Goal: Task Accomplishment & Management: Manage account settings

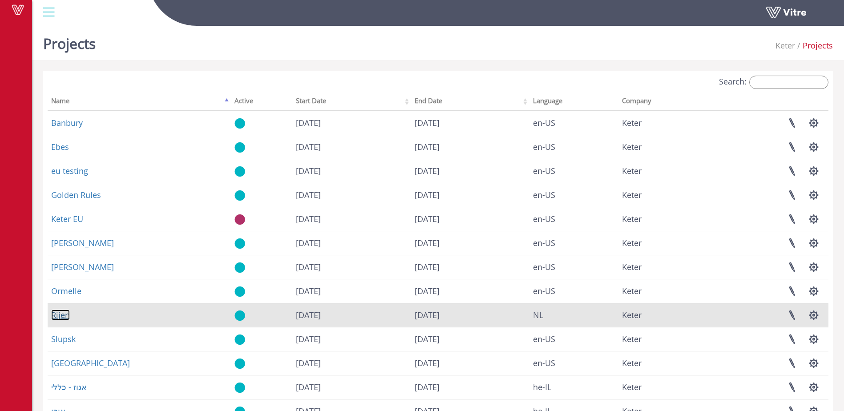
click at [60, 316] on link "Rijen" at bounding box center [60, 315] width 19 height 11
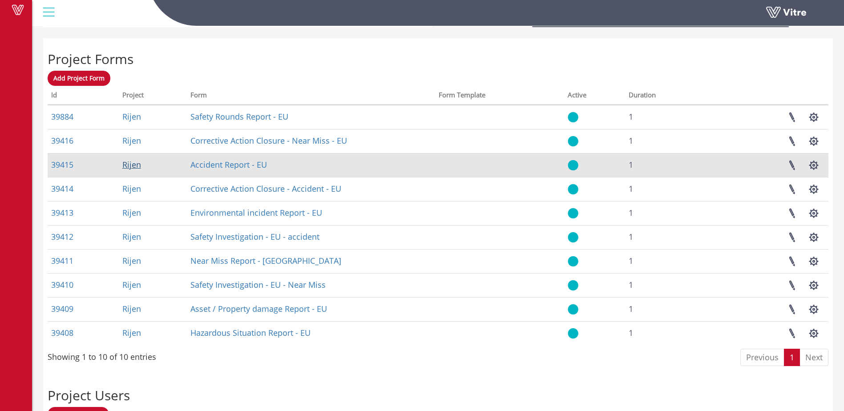
scroll to position [353, 0]
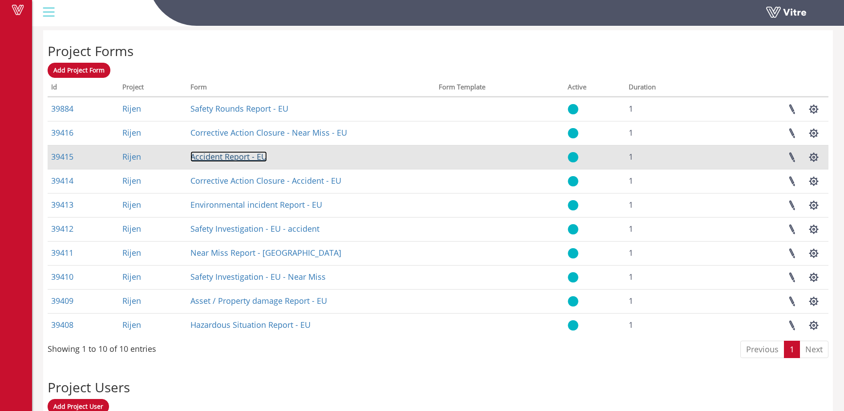
click at [217, 158] on link "Accident Report - EU" at bounding box center [229, 156] width 77 height 11
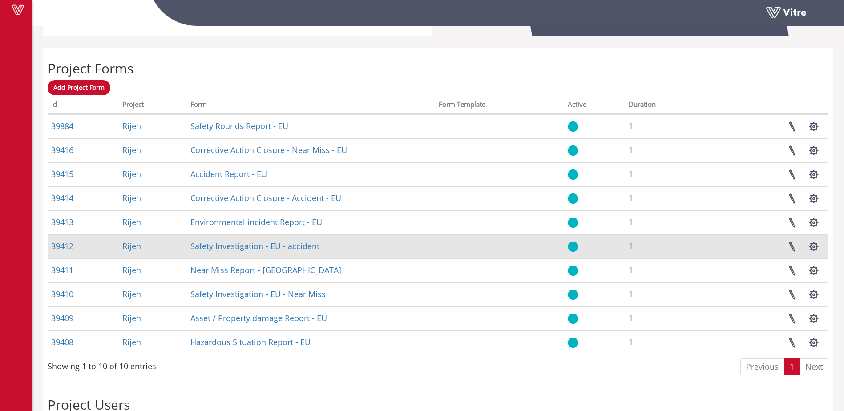
scroll to position [367, 0]
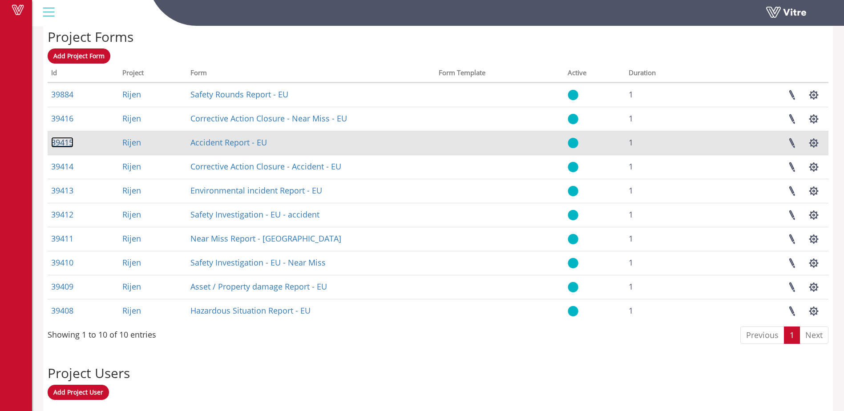
click at [60, 144] on link "39415" at bounding box center [62, 142] width 22 height 11
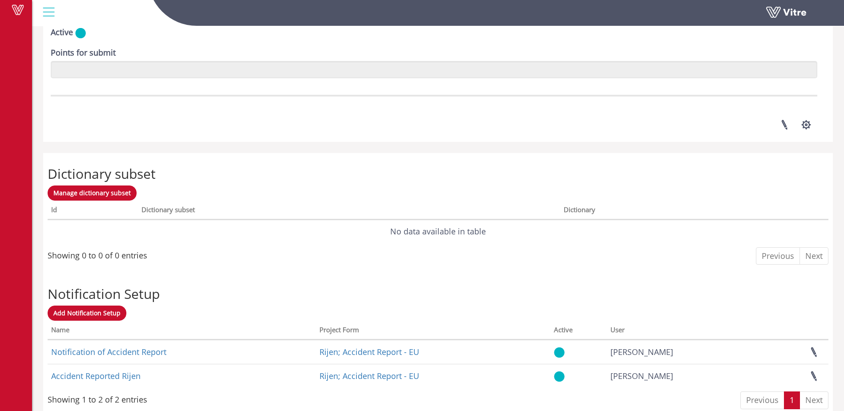
scroll to position [1225, 0]
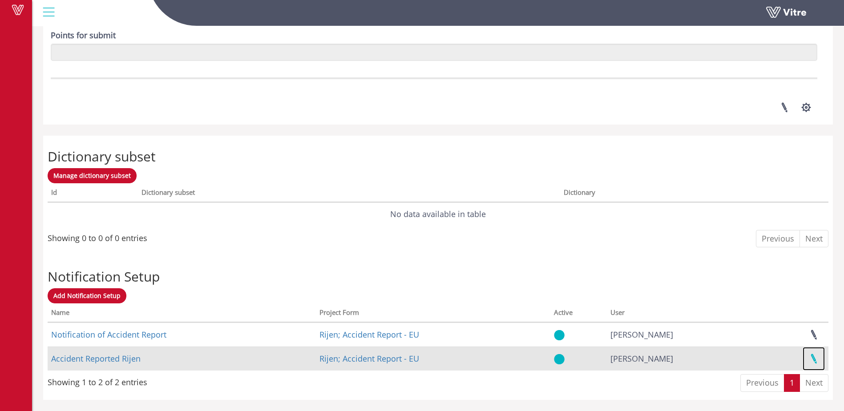
click at [811, 360] on link at bounding box center [814, 359] width 22 height 24
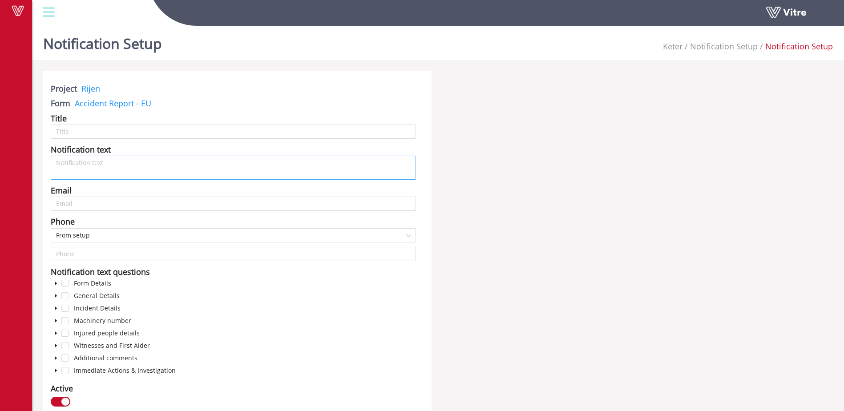
type input "Accident Reported Rijen"
type textarea "Please note an accident has been reported"
type input "dean.middlemore@keter.com"
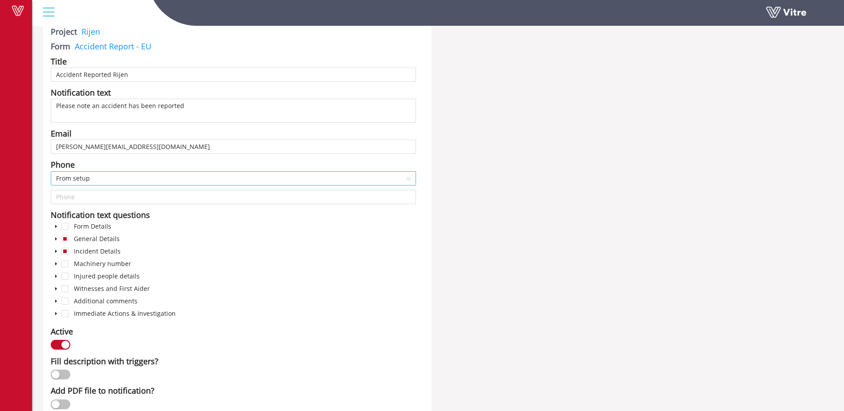
scroll to position [89, 0]
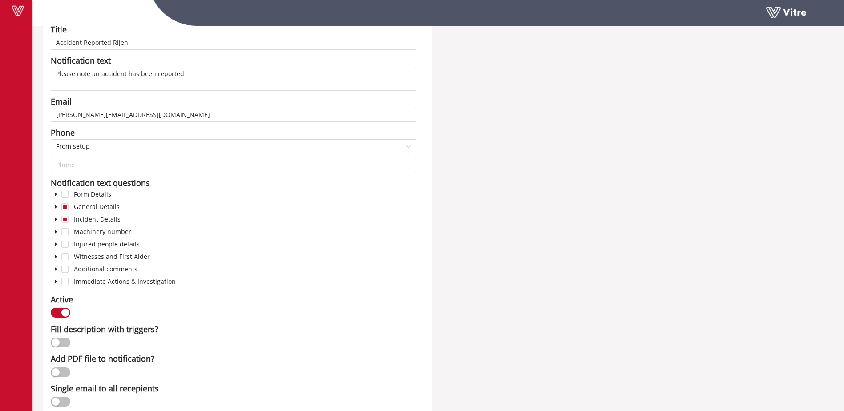
click at [56, 281] on icon "caret-down" at bounding box center [56, 281] width 2 height 3
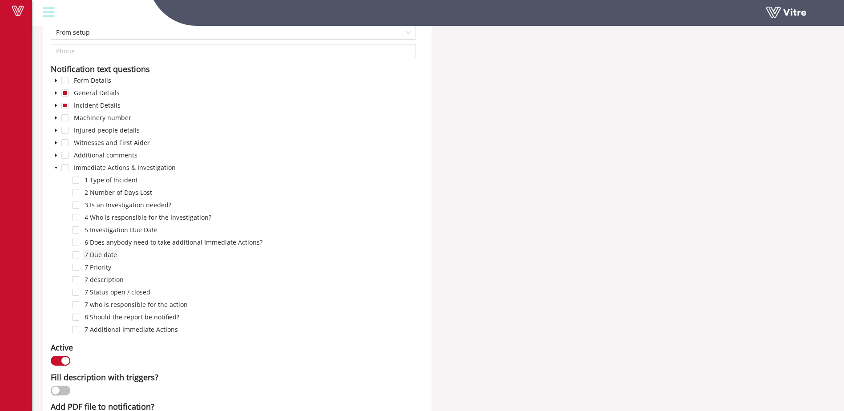
scroll to position [193, 0]
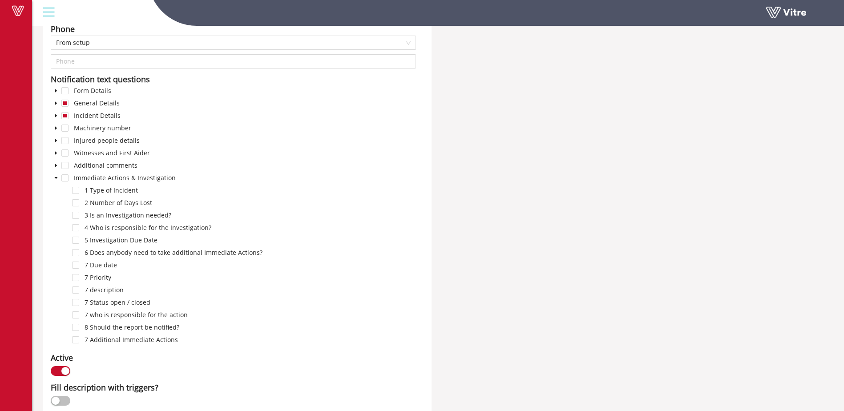
click at [55, 177] on icon "caret-down" at bounding box center [56, 178] width 3 height 2
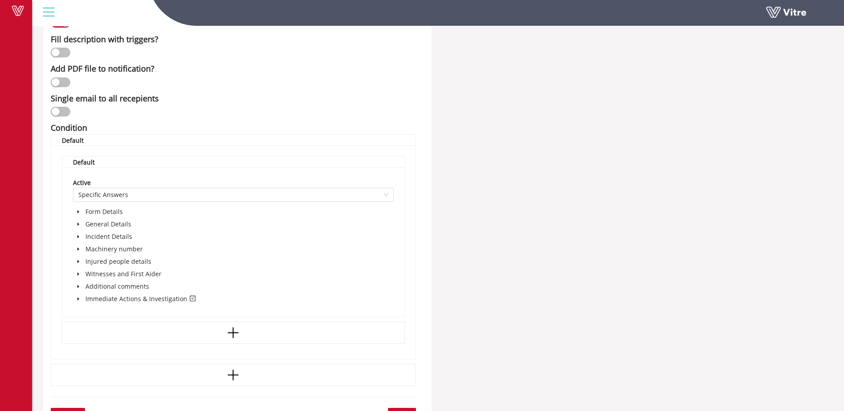
scroll to position [386, 0]
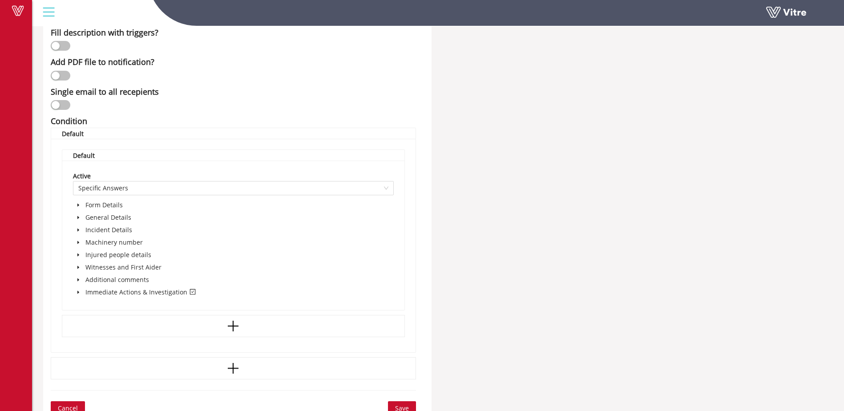
click at [78, 292] on icon "caret-down" at bounding box center [78, 292] width 2 height 3
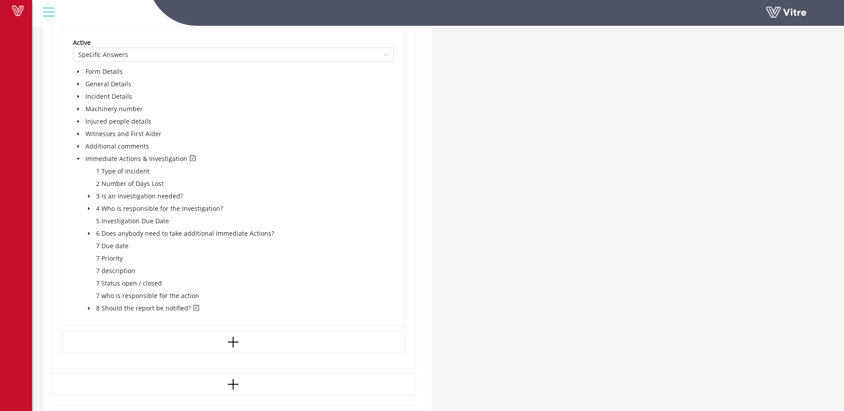
scroll to position [545, 0]
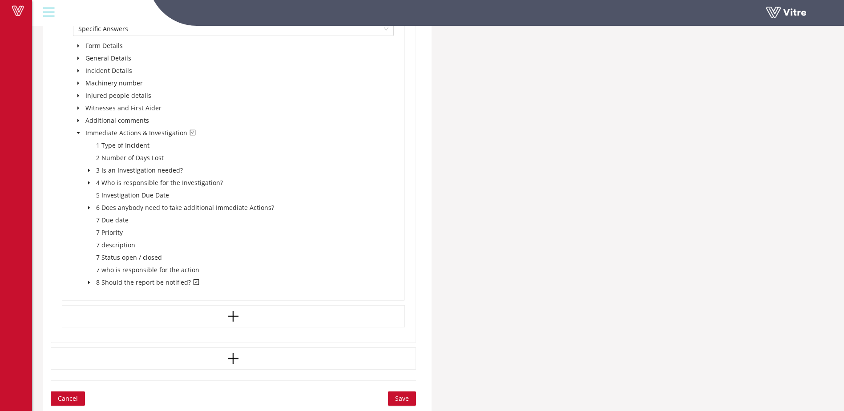
click at [89, 284] on icon "caret-down" at bounding box center [89, 282] width 2 height 3
click at [89, 284] on icon "caret-down" at bounding box center [89, 282] width 4 height 4
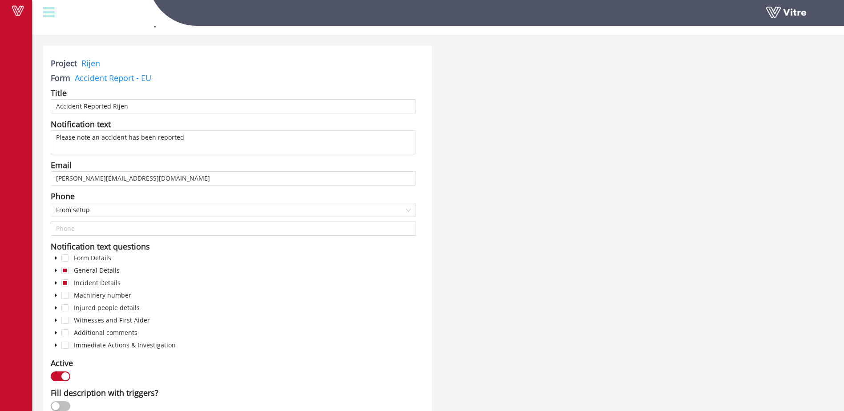
scroll to position [0, 0]
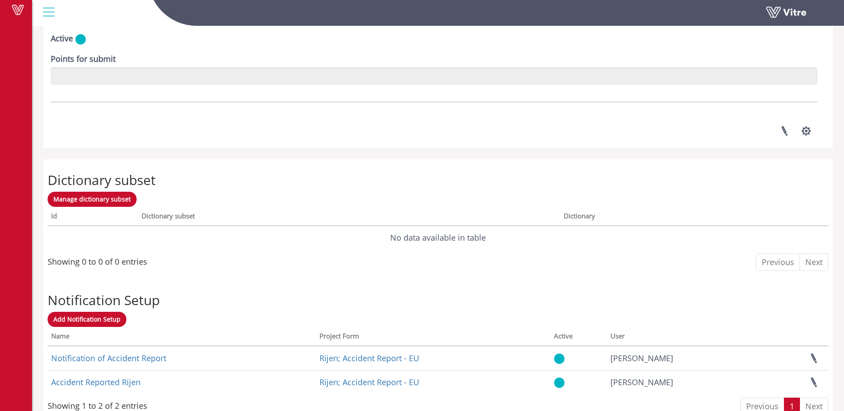
scroll to position [1225, 0]
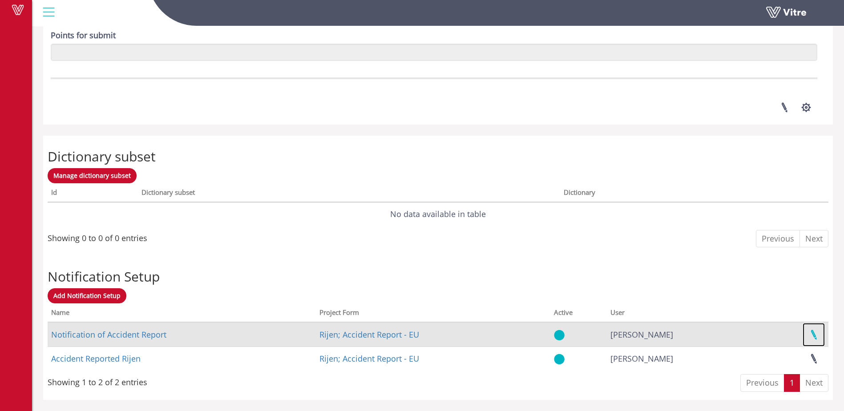
click at [813, 334] on link at bounding box center [814, 335] width 22 height 24
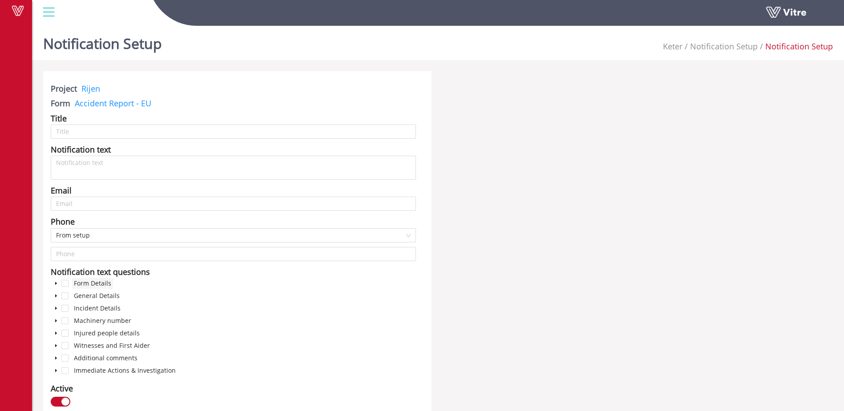
type input "Notification of Accident Report"
type input "[EMAIL_ADDRESS][DOMAIN_NAME]; [DOMAIN_NAME][EMAIL_ADDRESS][DOMAIN_NAME]; [DOMAI…"
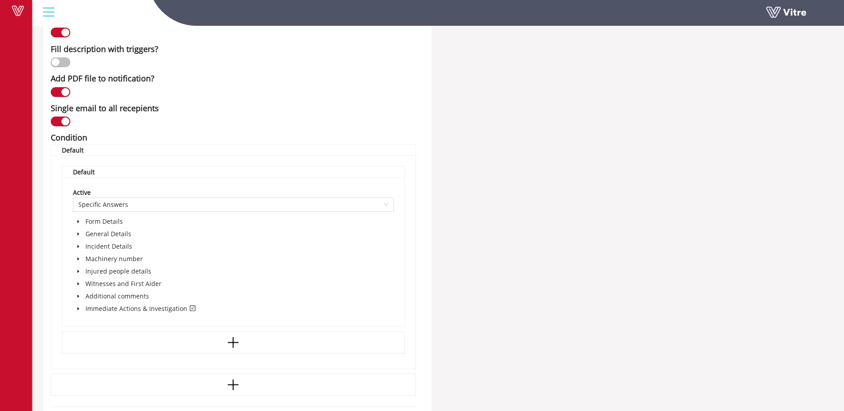
scroll to position [396, 0]
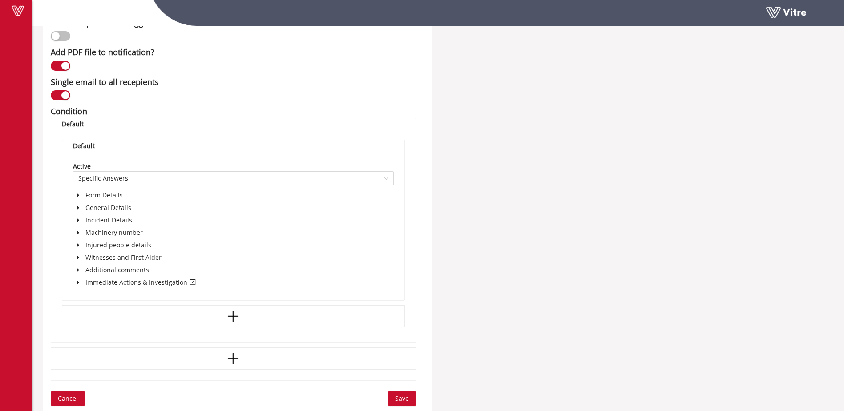
click at [77, 283] on icon "caret-down" at bounding box center [78, 282] width 4 height 4
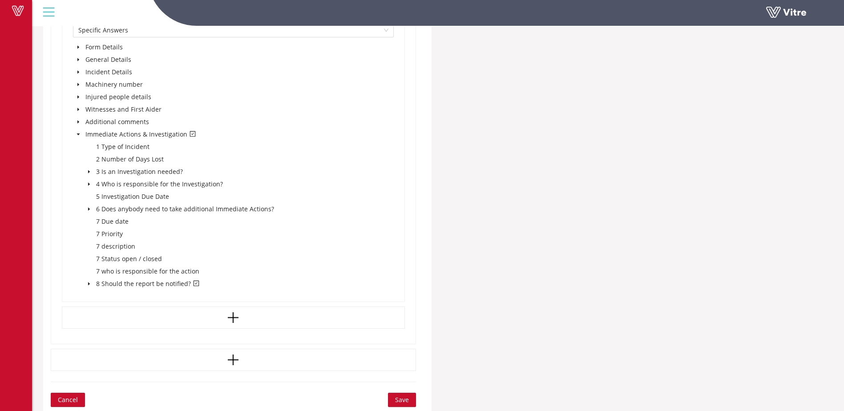
scroll to position [545, 0]
click at [88, 282] on icon "caret-down" at bounding box center [89, 282] width 4 height 4
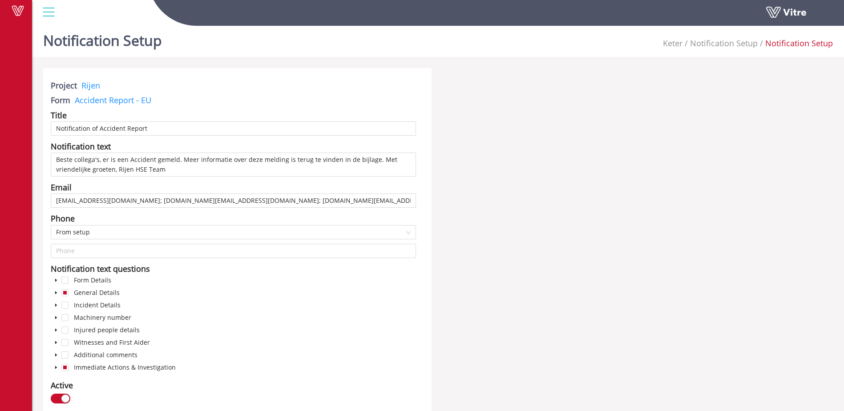
scroll to position [0, 0]
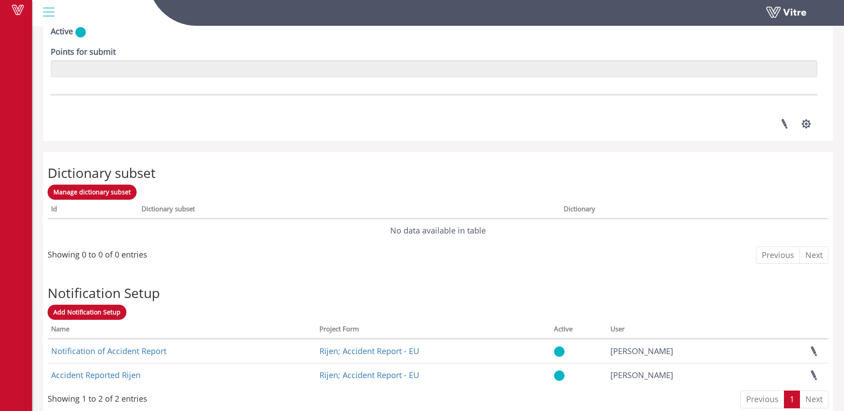
scroll to position [1225, 0]
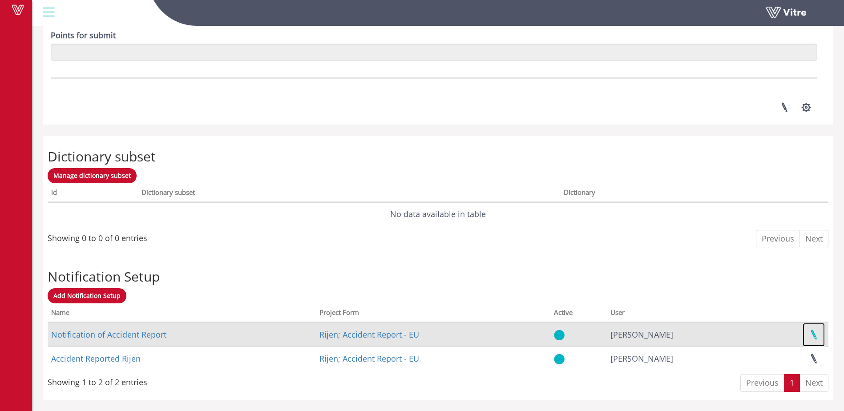
click at [812, 334] on link at bounding box center [814, 335] width 22 height 24
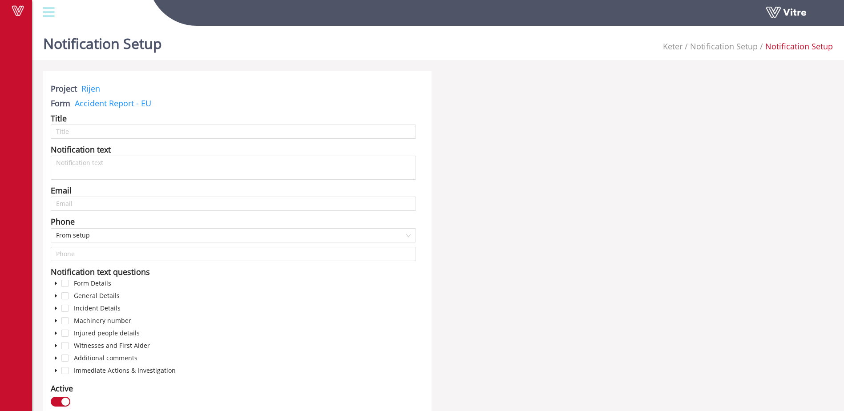
type input "Notification of Accident Report"
type input "tonvdl@keter.com; rik.feyen@keter.com; careers.nl@keter.com; liesbeth.polman@ke…"
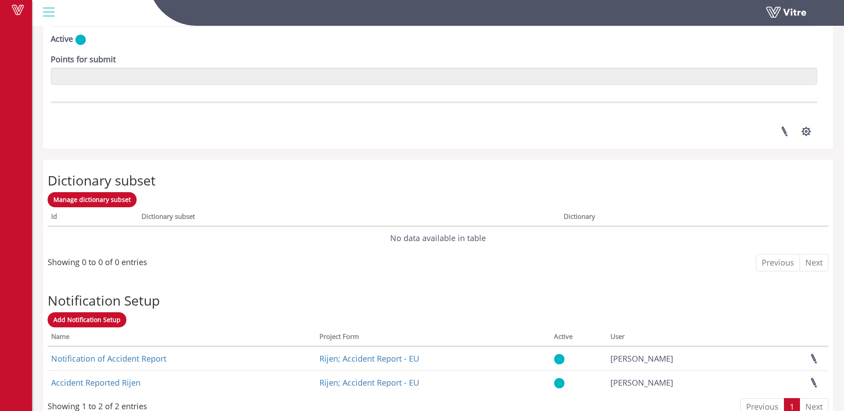
scroll to position [1225, 0]
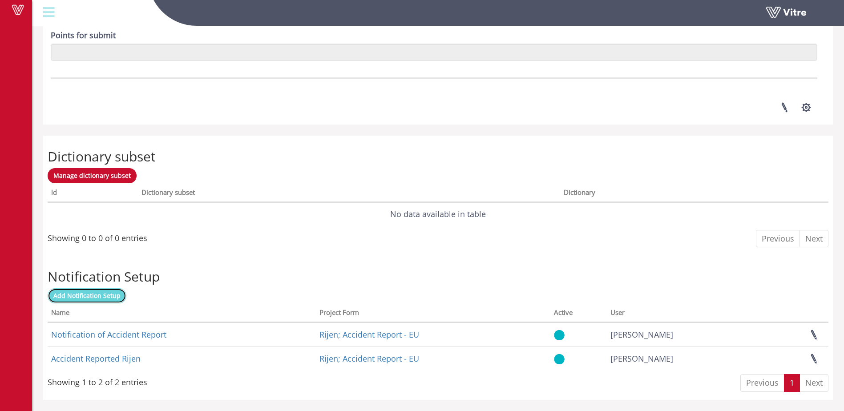
click at [87, 295] on span "Add Notification Setup" at bounding box center [86, 296] width 67 height 8
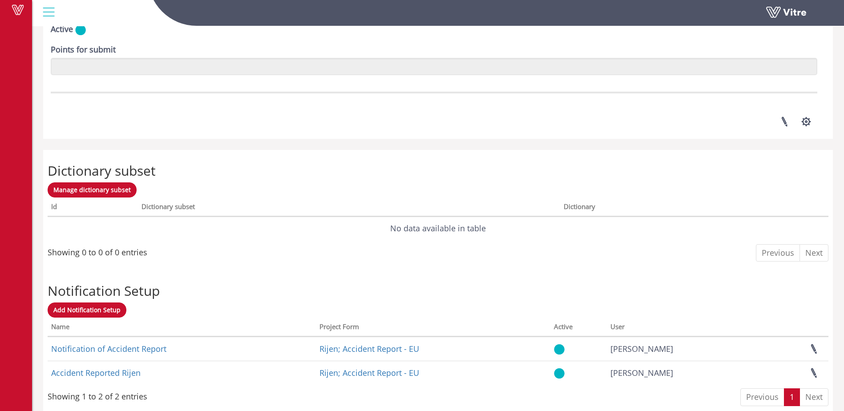
scroll to position [1225, 0]
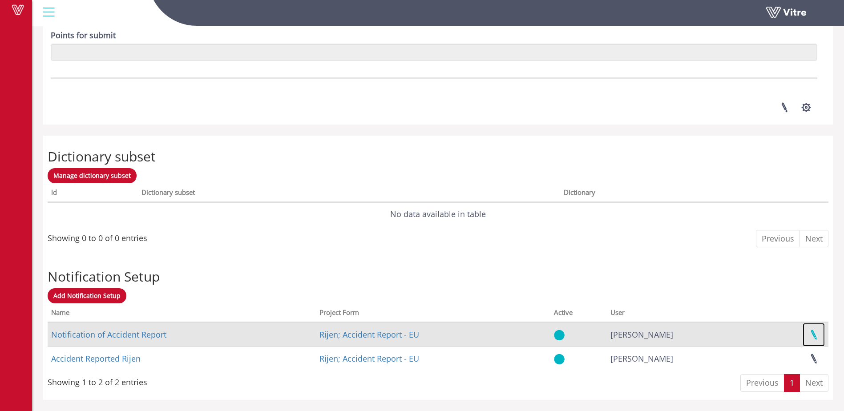
click at [815, 336] on link at bounding box center [814, 335] width 22 height 24
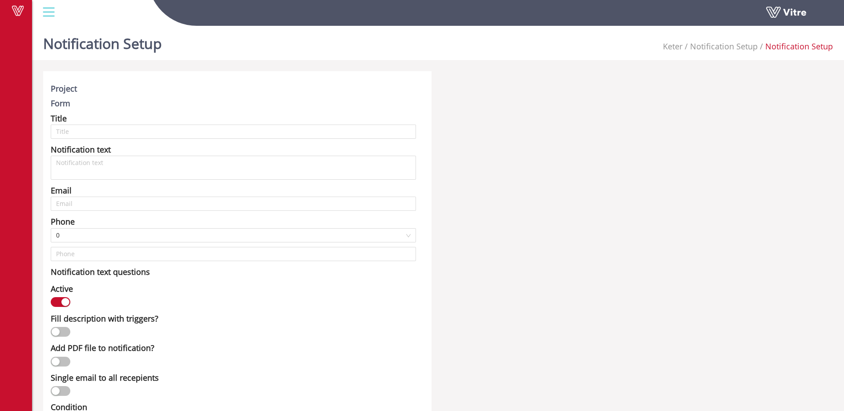
type input "Notification of Accident Report"
type input "tonvdl@keter.com; rik.feyen@keter.com; careers.nl@keter.com; liesbeth.polman@ke…"
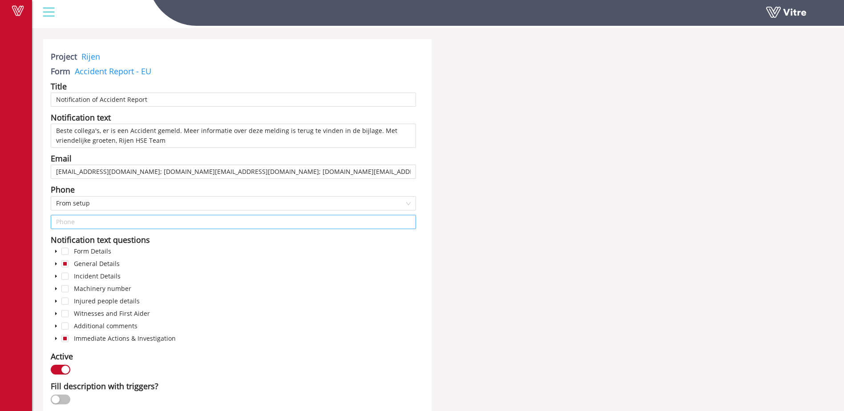
scroll to position [30, 0]
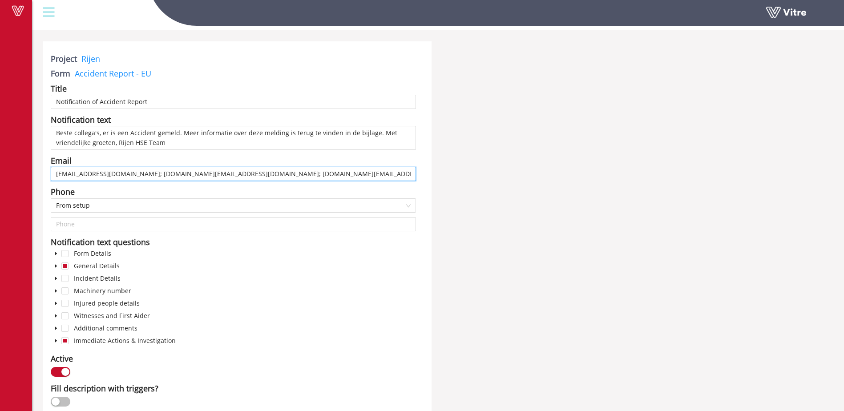
click at [397, 172] on input "tonvdl@keter.com; rik.feyen@keter.com; careers.nl@keter.com; liesbeth.polman@ke…" at bounding box center [233, 174] width 365 height 14
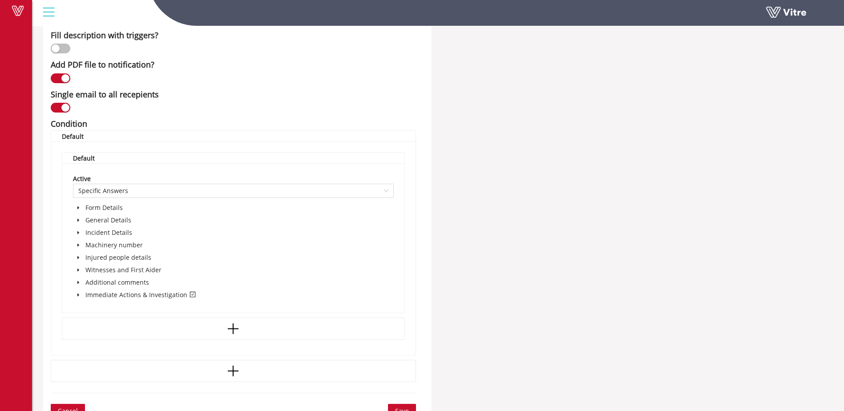
scroll to position [396, 0]
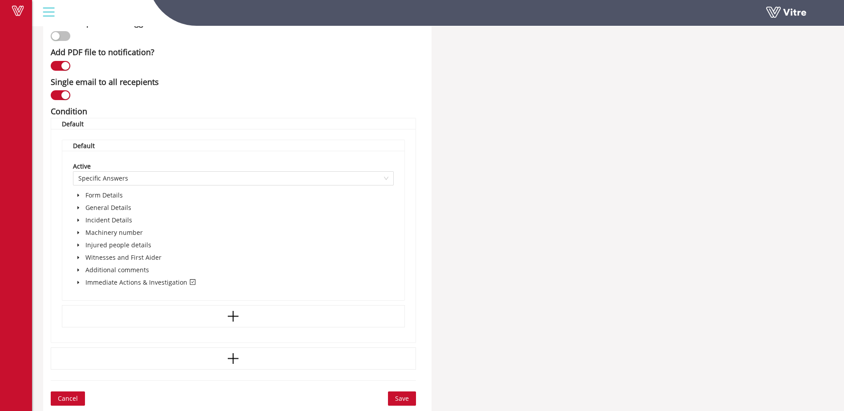
type input "tonvdl@keter.com; rik.feyen@keter.com; careers.nl@keter.com; liesbeth.polman@ke…"
click at [398, 396] on span "Save" at bounding box center [402, 399] width 14 height 10
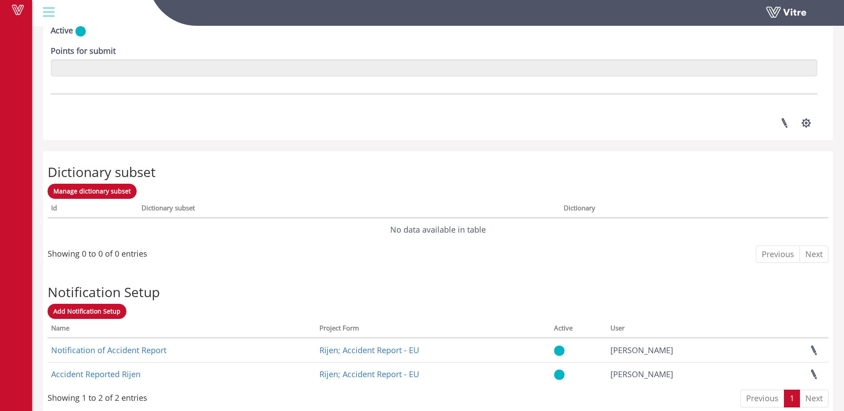
scroll to position [1225, 0]
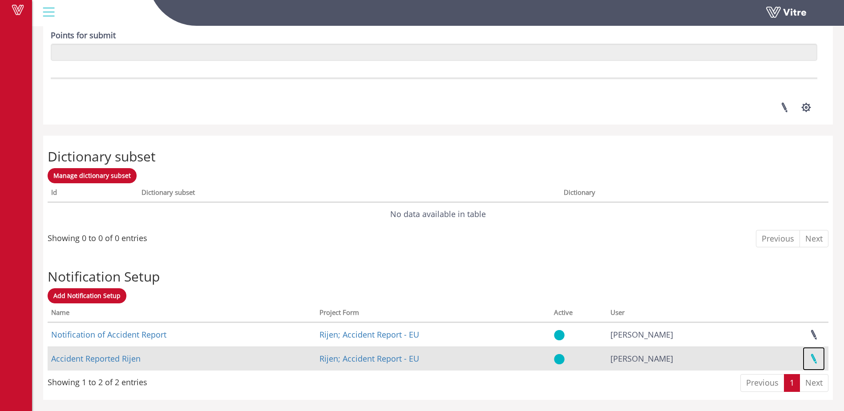
click at [816, 360] on link at bounding box center [814, 359] width 22 height 24
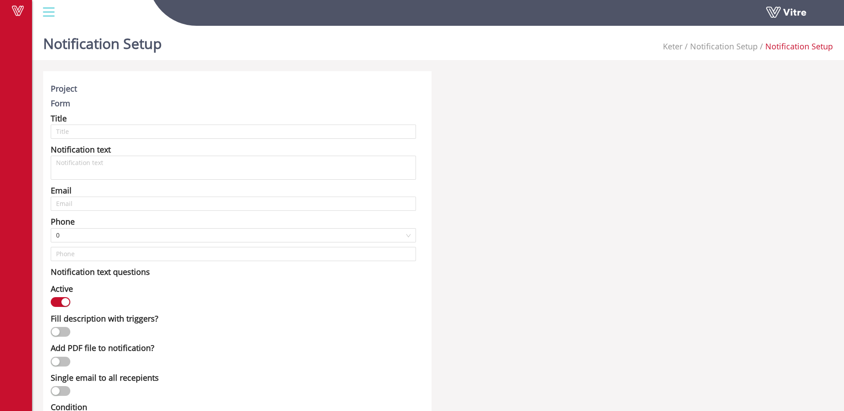
type input "Accident Reported Rijen"
type input "[PERSON_NAME][EMAIL_ADDRESS][DOMAIN_NAME]"
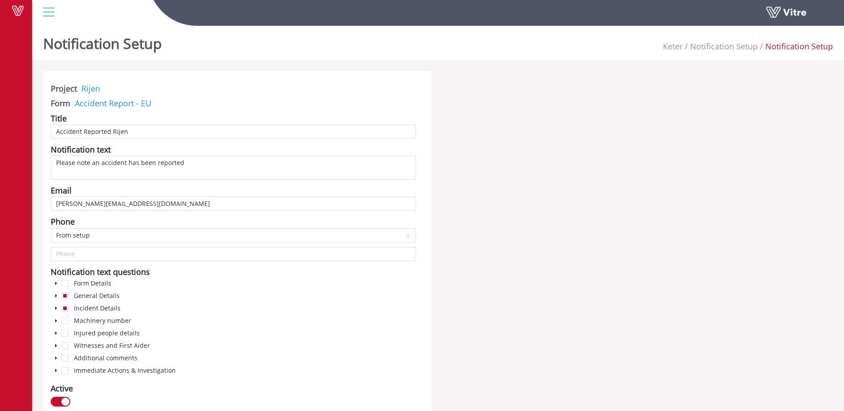
click at [65, 398] on div "button" at bounding box center [65, 402] width 8 height 8
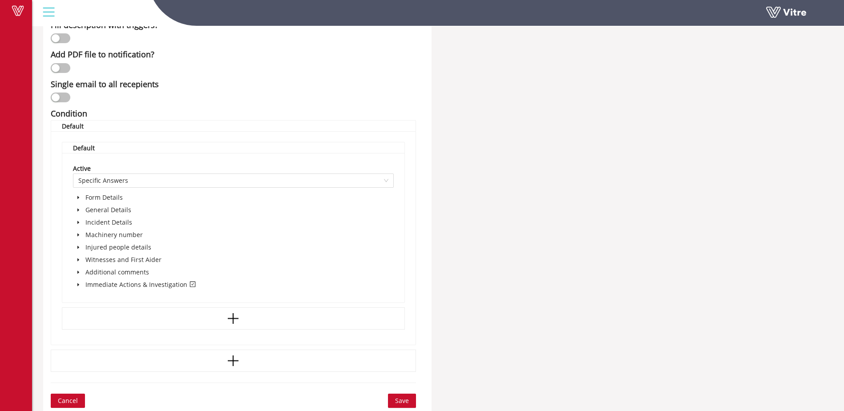
scroll to position [396, 0]
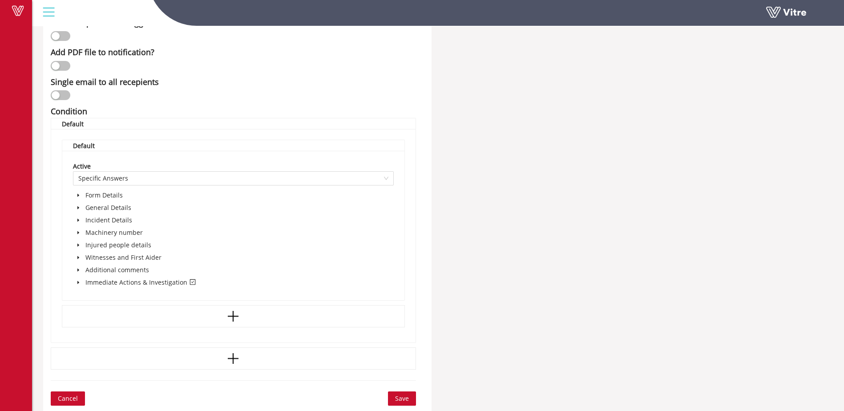
click at [403, 396] on span "Save" at bounding box center [402, 399] width 14 height 10
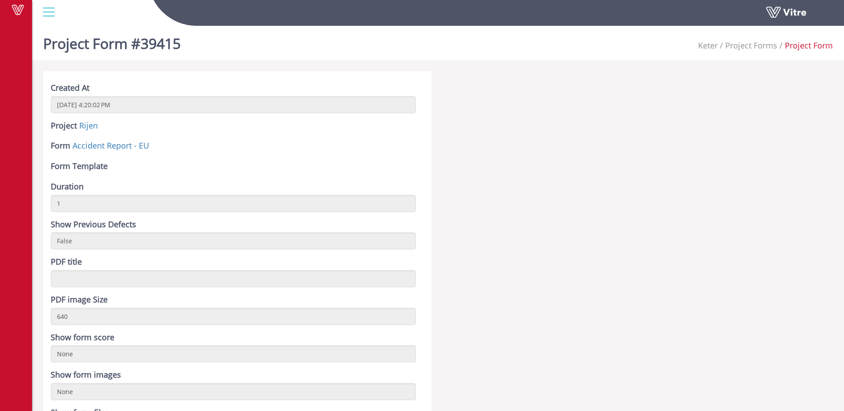
click at [263, 151] on div "Form Accident Report - EU" at bounding box center [233, 147] width 365 height 14
